Goal: Task Accomplishment & Management: Manage account settings

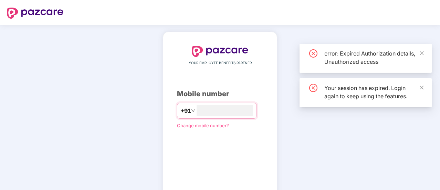
scroll to position [9, 0]
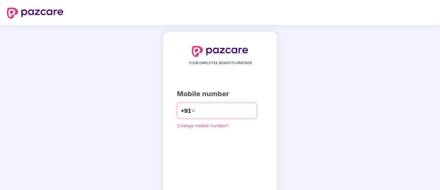
click at [198, 107] on input "number" at bounding box center [225, 110] width 56 height 11
type input "**********"
click at [193, 127] on span "Change mobile number?" at bounding box center [203, 125] width 52 height 6
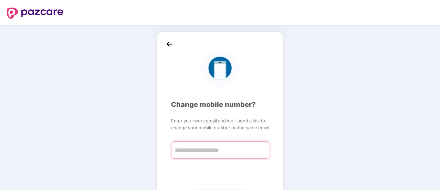
click at [203, 153] on input "text" at bounding box center [220, 149] width 98 height 17
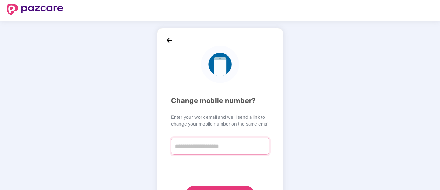
scroll to position [36, 0]
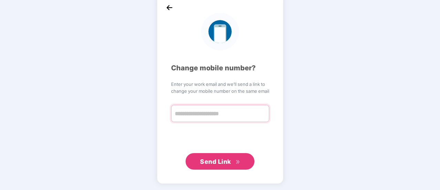
click at [205, 111] on input "text" at bounding box center [220, 113] width 98 height 17
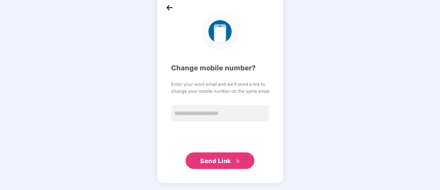
click at [220, 163] on span "Send Link" at bounding box center [215, 160] width 31 height 7
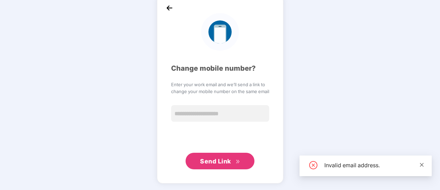
click at [420, 165] on icon "close" at bounding box center [421, 164] width 5 height 5
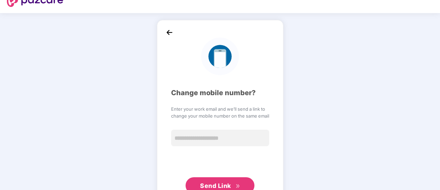
scroll to position [0, 0]
